Goal: Information Seeking & Learning: Learn about a topic

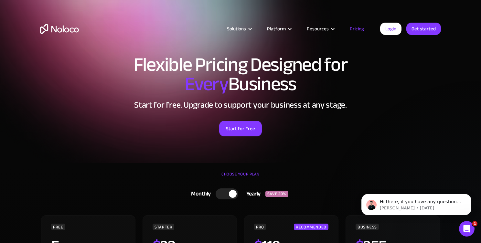
click at [67, 29] on img "home" at bounding box center [59, 29] width 39 height 10
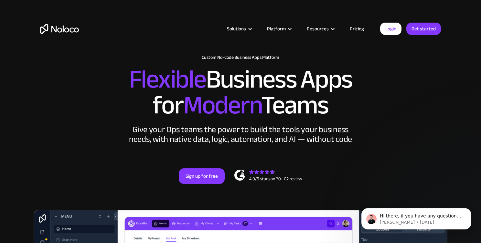
click at [356, 31] on link "Pricing" at bounding box center [357, 29] width 30 height 8
